Goal: Obtain resource: Obtain resource

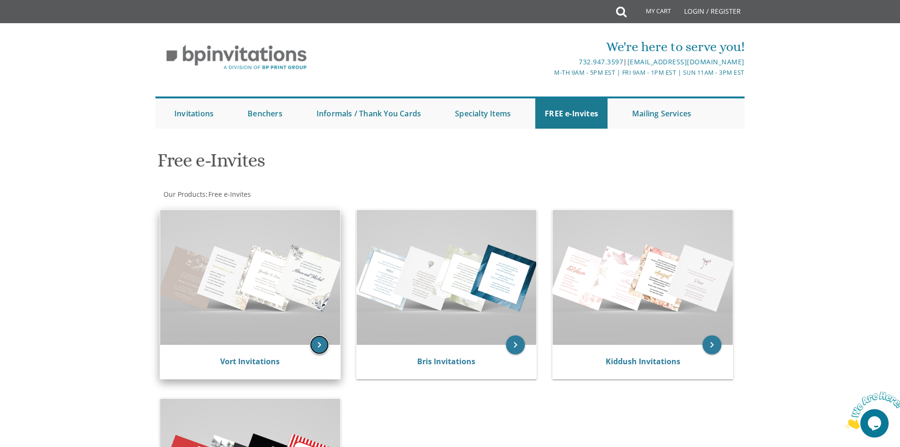
click at [320, 345] on icon "keyboard_arrow_right" at bounding box center [319, 344] width 19 height 19
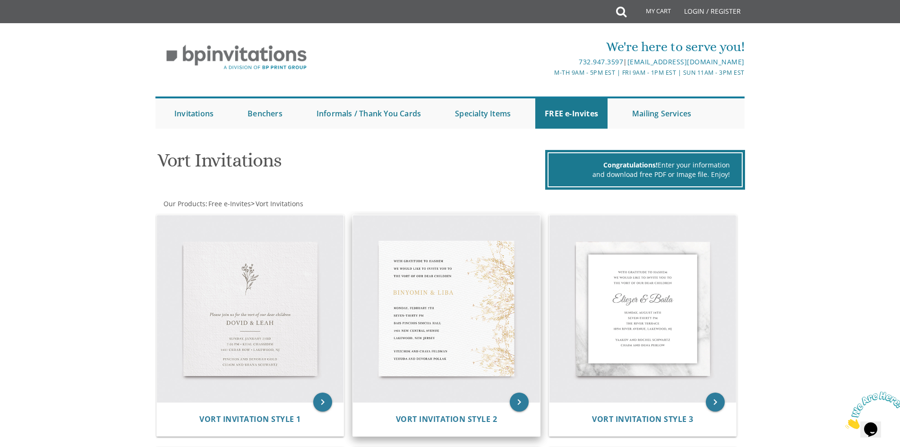
click at [503, 276] on img at bounding box center [446, 308] width 187 height 187
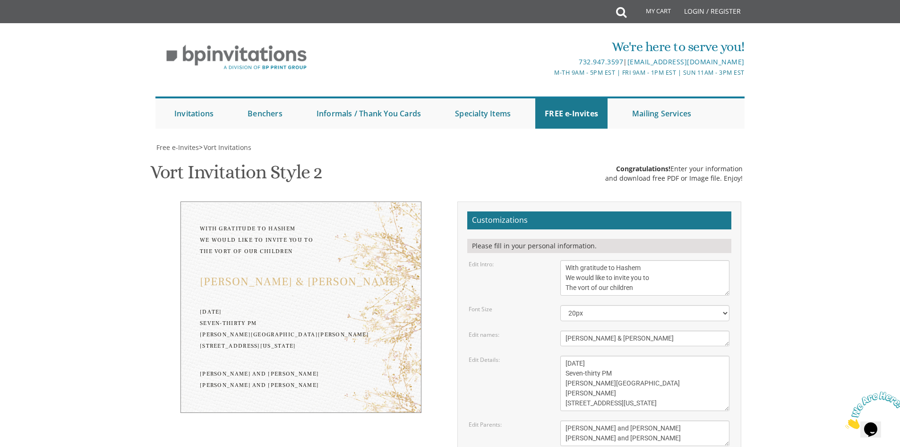
scroll to position [47, 0]
drag, startPoint x: 636, startPoint y: 240, endPoint x: 566, endPoint y: 220, distance: 73.2
click at [559, 260] on div "With gratitude to Hashem We would like to invite you to The vort of our children" at bounding box center [644, 277] width 183 height 35
type textarea "Welcome to the Shabbos [PERSON_NAME] of"
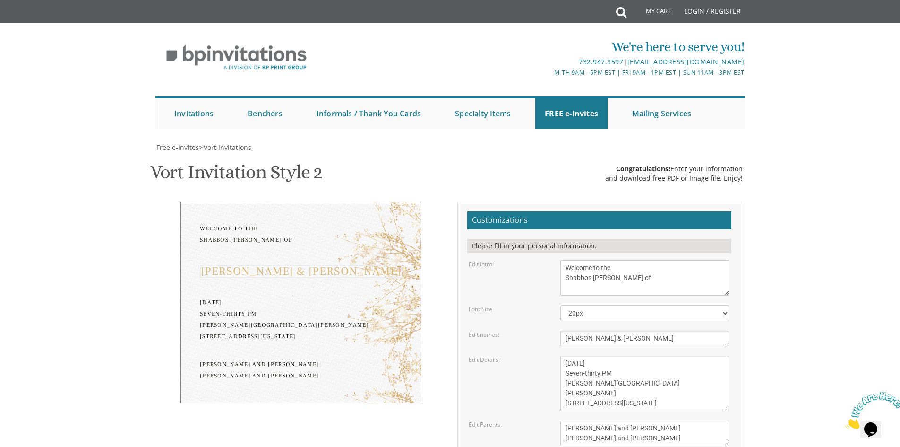
click at [622, 330] on textarea "[PERSON_NAME] & [PERSON_NAME]" at bounding box center [645, 338] width 169 height 16
type textarea "[PERSON_NAME] & [PERSON_NAME]"
drag, startPoint x: 645, startPoint y: 325, endPoint x: 651, endPoint y: 332, distance: 9.1
click at [646, 355] on textarea "[DATE] Seven-thirty PM [PERSON_NAME][GEOGRAPHIC_DATA][PERSON_NAME] [STREET_ADDR…" at bounding box center [645, 382] width 169 height 55
